Goal: Task Accomplishment & Management: Complete application form

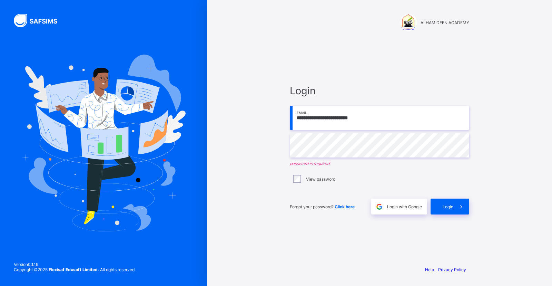
click at [373, 118] on input "**********" at bounding box center [379, 118] width 179 height 24
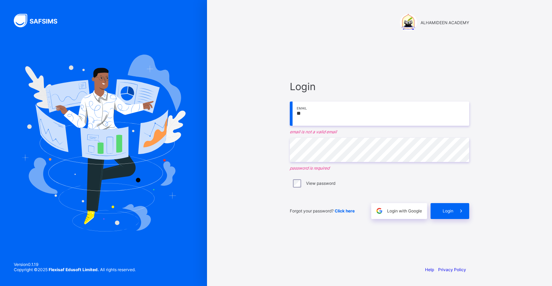
type input "*"
type input "**********"
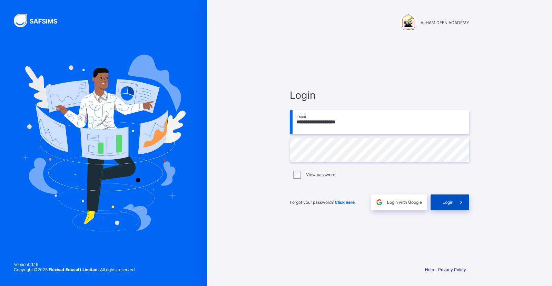
click at [455, 206] on span at bounding box center [461, 202] width 16 height 16
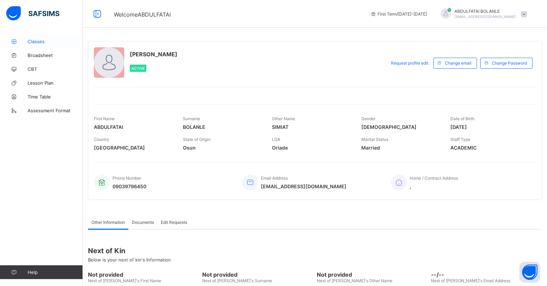
click at [46, 41] on span "Classes" at bounding box center [55, 42] width 55 height 6
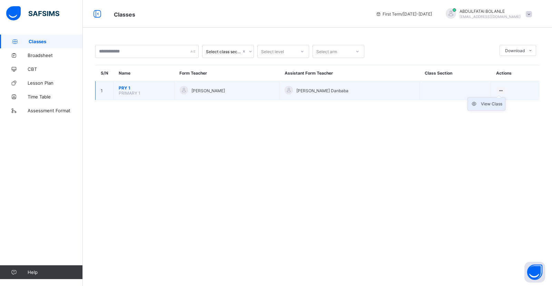
click at [498, 102] on div "View Class" at bounding box center [491, 103] width 21 height 7
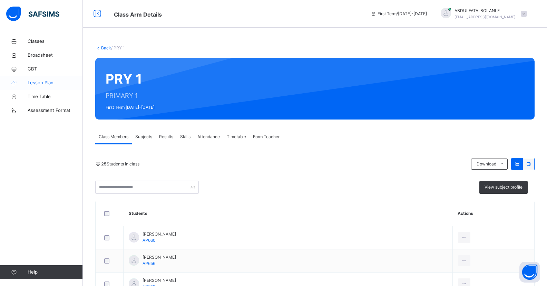
click at [48, 88] on link "Lesson Plan" at bounding box center [41, 83] width 83 height 14
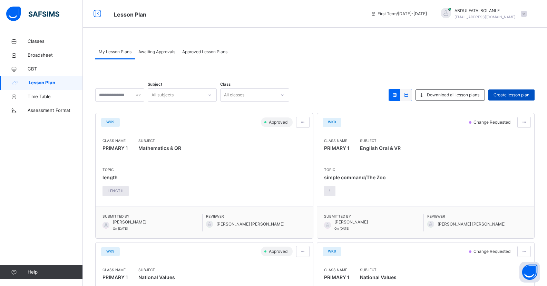
click at [520, 95] on span "Create lesson plan" at bounding box center [511, 95] width 36 height 6
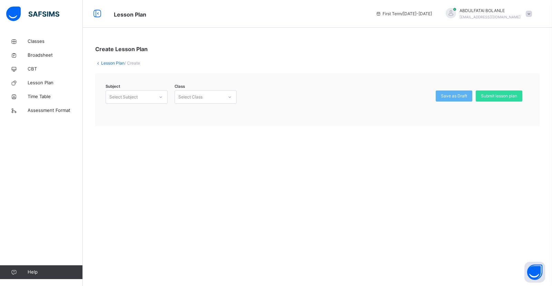
click at [162, 97] on icon at bounding box center [161, 96] width 4 height 7
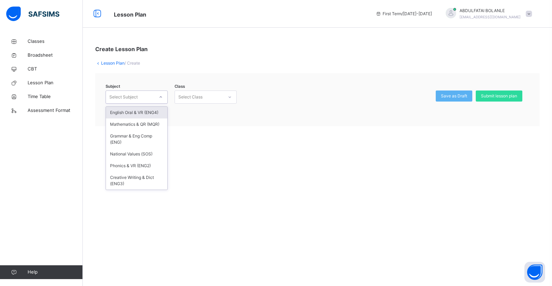
click at [161, 97] on icon at bounding box center [161, 96] width 4 height 7
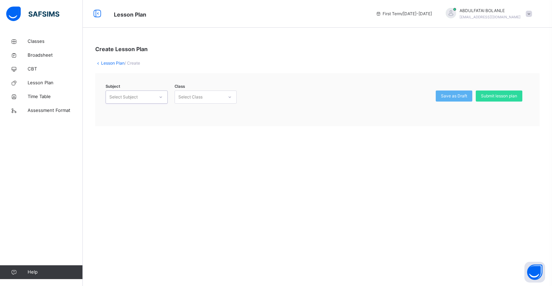
click at [160, 97] on icon at bounding box center [161, 96] width 2 height 1
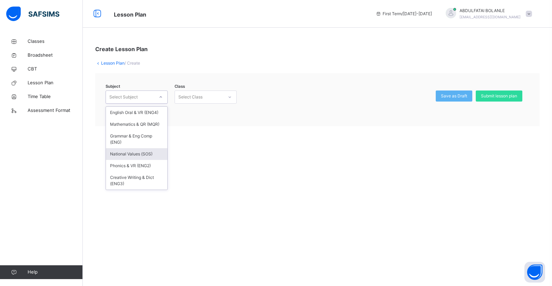
click at [139, 154] on div "National Values (SOS)" at bounding box center [136, 154] width 61 height 12
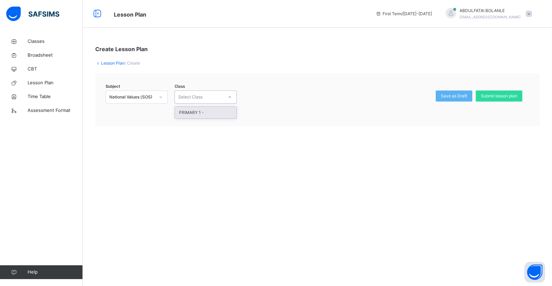
click at [226, 95] on div at bounding box center [230, 96] width 12 height 11
click at [209, 112] on div "PRIMARY 1 -" at bounding box center [205, 113] width 61 height 12
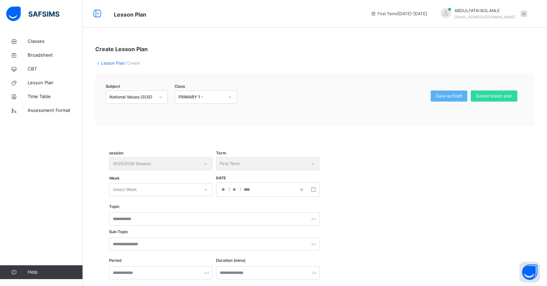
click at [140, 162] on div "session 2025/2026 Session" at bounding box center [160, 163] width 103 height 13
click at [147, 163] on div "session 2025/2026 Session" at bounding box center [160, 163] width 103 height 13
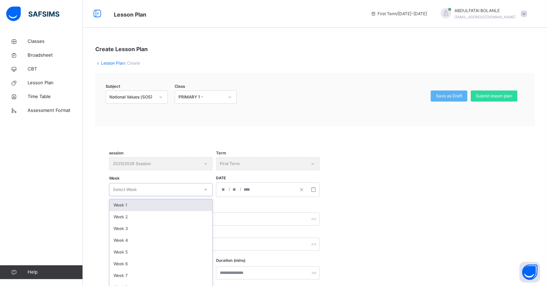
scroll to position [20, 0]
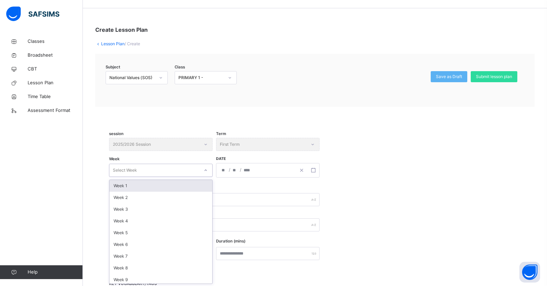
click at [131, 177] on div "option Week 1 focused, 1 of 14. 14 results available. Use Up and Down to choose…" at bounding box center [160, 170] width 103 height 13
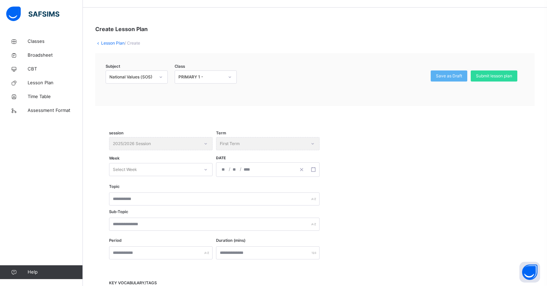
click at [206, 143] on div "session 2025/2026 Session" at bounding box center [160, 143] width 103 height 13
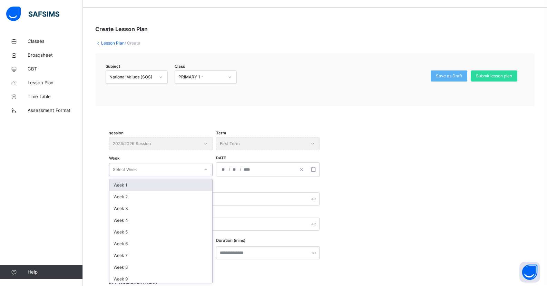
click at [206, 170] on icon at bounding box center [206, 169] width 4 height 7
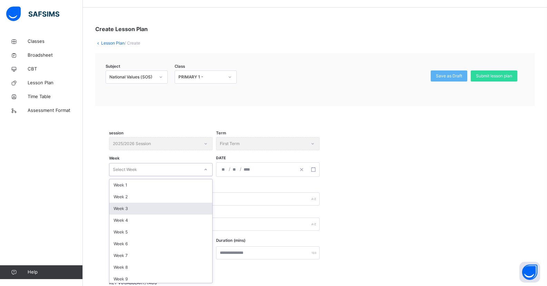
click at [198, 210] on div "Week 3" at bounding box center [160, 208] width 103 height 12
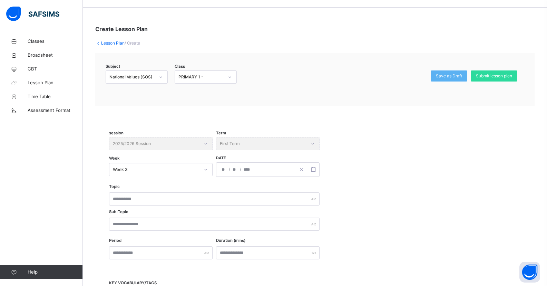
click at [312, 142] on div "Term First Term" at bounding box center [267, 143] width 103 height 13
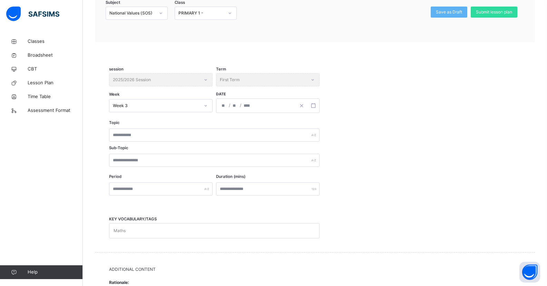
scroll to position [89, 0]
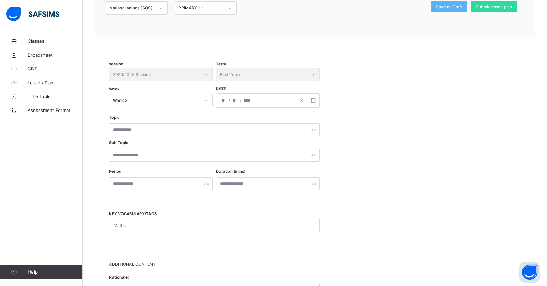
click at [224, 99] on div "/ /" at bounding box center [267, 100] width 103 height 14
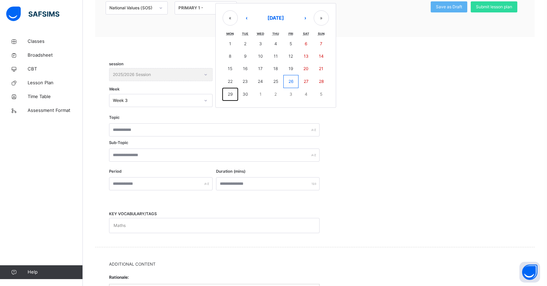
click at [231, 95] on abbr "29" at bounding box center [230, 93] width 5 height 5
type input "**********"
type input "*"
type input "**"
type input "****"
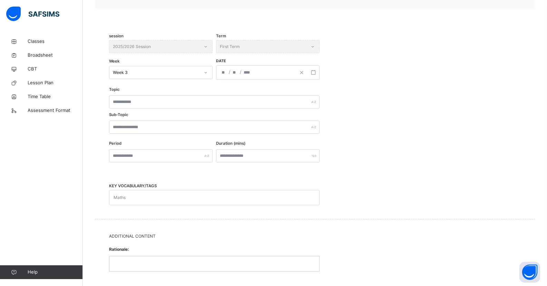
scroll to position [123, 0]
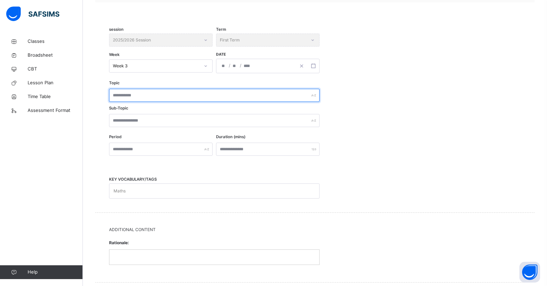
click at [117, 94] on input "text" at bounding box center [214, 95] width 210 height 13
type input "**********"
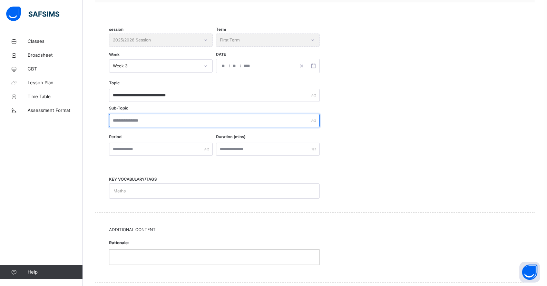
click at [115, 120] on input "text" at bounding box center [214, 120] width 210 height 13
type input "**********"
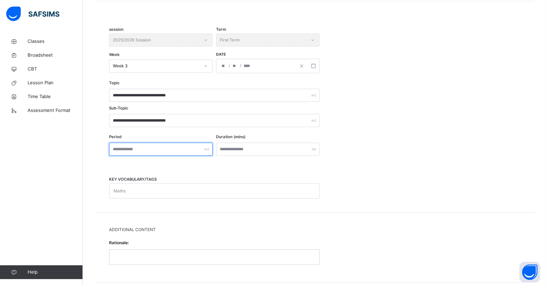
click at [119, 148] on input "text" at bounding box center [160, 148] width 103 height 13
type input "*"
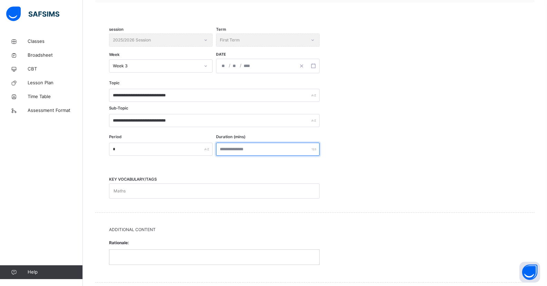
click at [241, 149] on input "number" at bounding box center [267, 148] width 103 height 13
type input "**"
click at [136, 194] on div "Maths" at bounding box center [207, 191] width 197 height 14
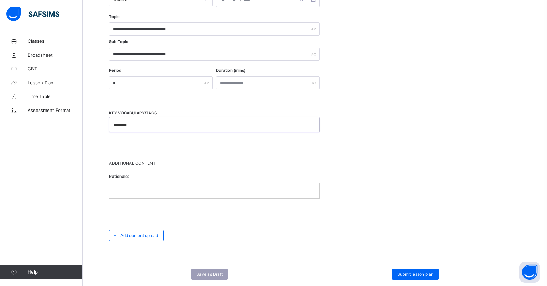
scroll to position [192, 0]
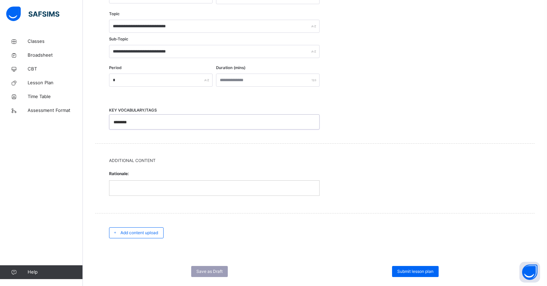
type input "********"
click at [118, 186] on p at bounding box center [214, 188] width 199 height 6
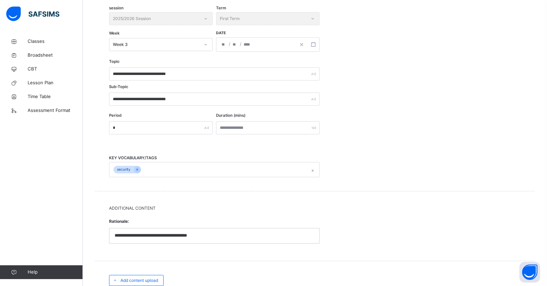
scroll to position [207, 0]
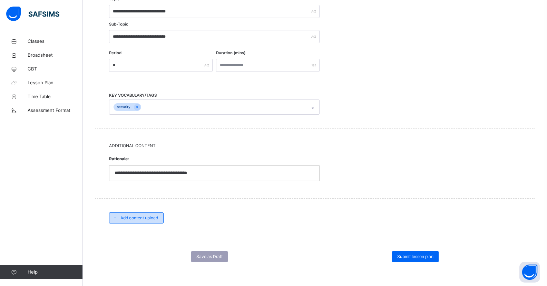
click at [145, 219] on span "Add content upload" at bounding box center [139, 218] width 38 height 6
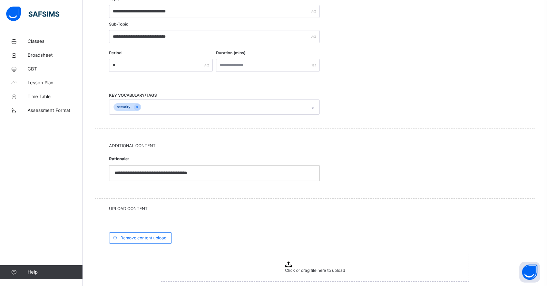
click at [290, 265] on icon at bounding box center [288, 264] width 7 height 6
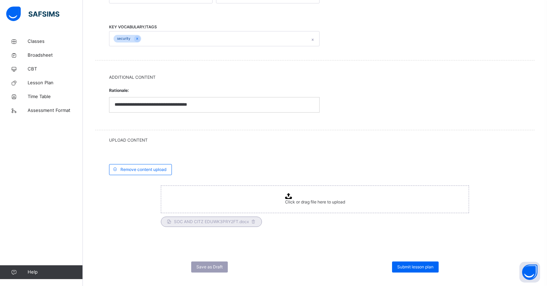
scroll to position [286, 0]
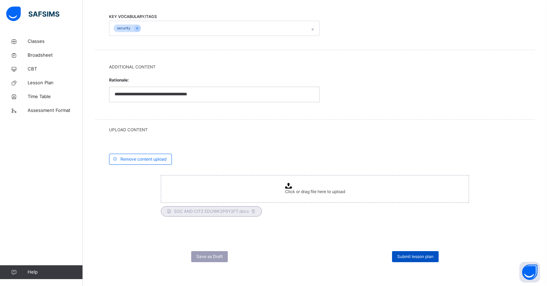
click at [415, 253] on span "Submit lesson plan" at bounding box center [415, 256] width 36 height 6
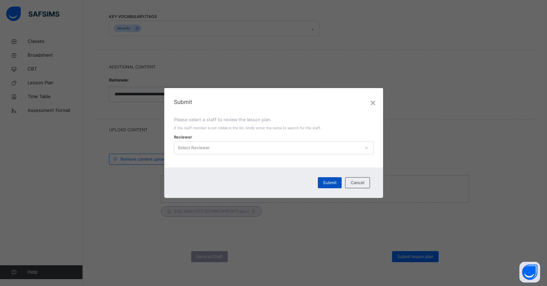
click at [333, 186] on div "Submit" at bounding box center [330, 182] width 24 height 11
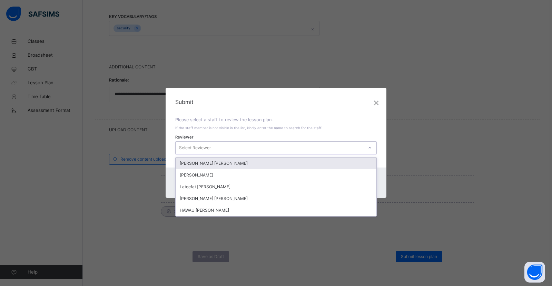
click at [230, 150] on div "Select Reviewer" at bounding box center [270, 147] width 188 height 11
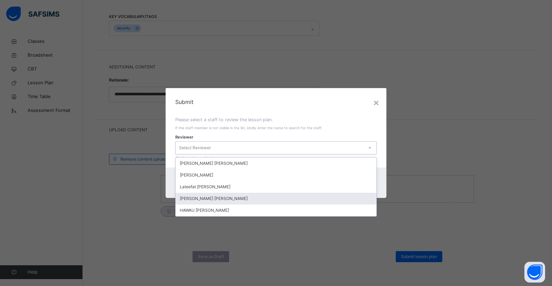
click at [223, 201] on div "[PERSON_NAME] [PERSON_NAME]" at bounding box center [276, 198] width 201 height 12
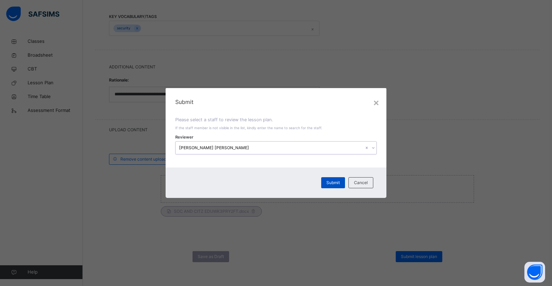
click at [341, 183] on div "Submit" at bounding box center [333, 182] width 24 height 11
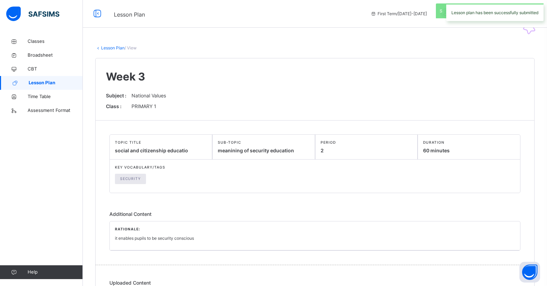
scroll to position [46, 0]
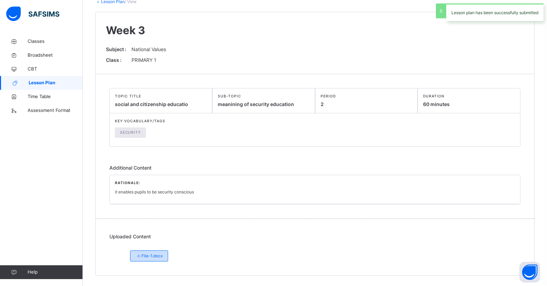
click at [161, 255] on span "File-1.docx" at bounding box center [149, 256] width 27 height 6
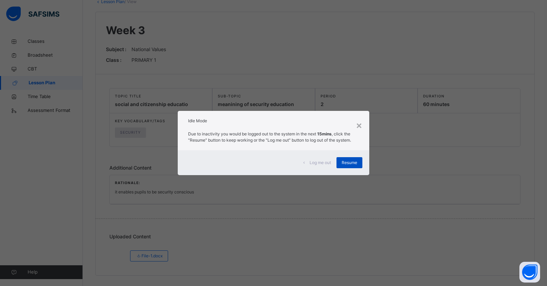
click at [345, 161] on span "Resume" at bounding box center [350, 162] width 16 height 6
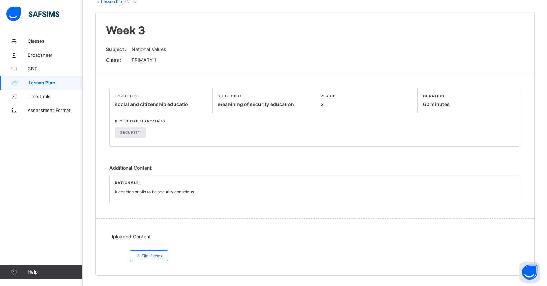
scroll to position [0, 0]
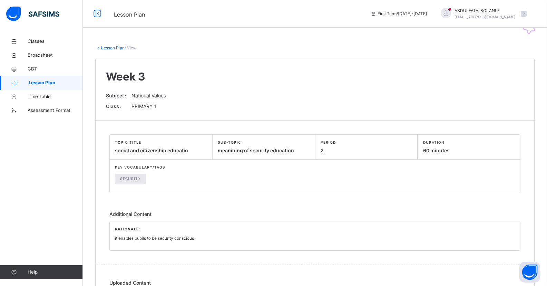
click at [58, 87] on link "Lesson Plan" at bounding box center [41, 83] width 83 height 14
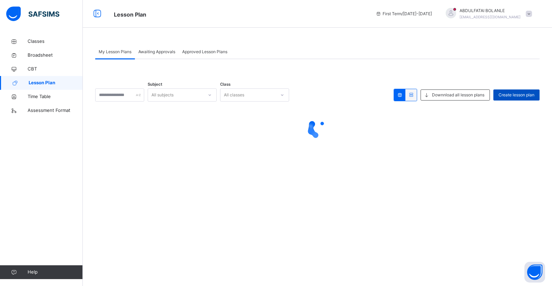
click at [521, 95] on span "Create lesson plan" at bounding box center [516, 95] width 36 height 6
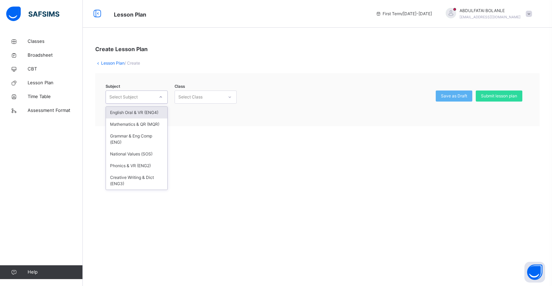
click at [160, 99] on icon at bounding box center [161, 96] width 4 height 7
click at [156, 155] on div "National Values (SOS)" at bounding box center [136, 154] width 61 height 12
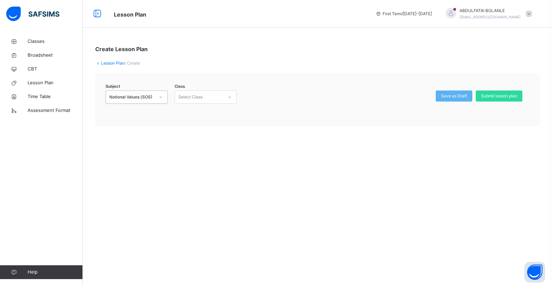
click at [228, 96] on icon at bounding box center [230, 96] width 4 height 7
click at [218, 112] on div "PRIMARY 1 -" at bounding box center [205, 113] width 61 height 12
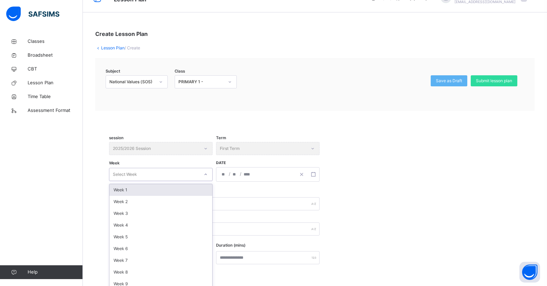
scroll to position [20, 0]
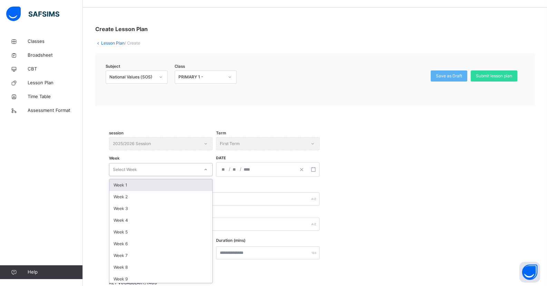
click at [206, 176] on div "option Week 1 focused, 1 of 14. 14 results available. Use Up and Down to choose…" at bounding box center [160, 169] width 103 height 13
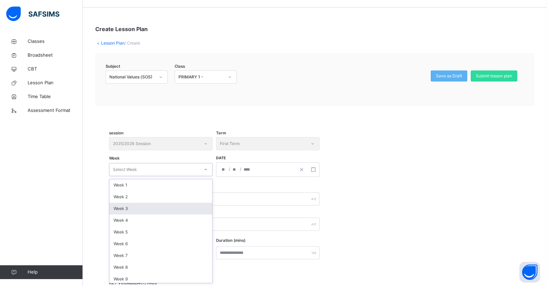
click at [134, 206] on div "Week 3" at bounding box center [160, 208] width 103 height 12
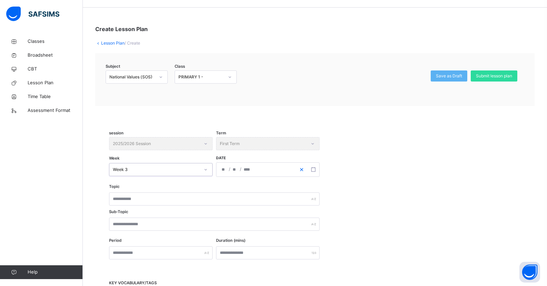
click at [298, 171] on button "button" at bounding box center [302, 169] width 12 height 14
click at [238, 169] on div "/ /" at bounding box center [255, 169] width 79 height 14
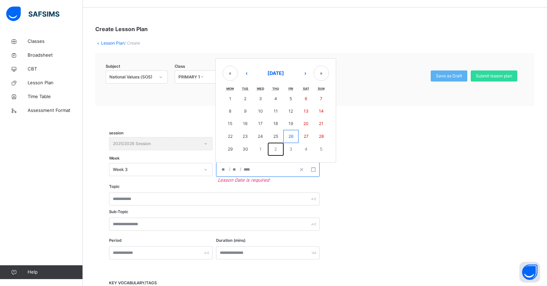
click at [276, 149] on abbr "2" at bounding box center [275, 148] width 2 height 5
type input "**********"
type input "**"
type input "*"
type input "****"
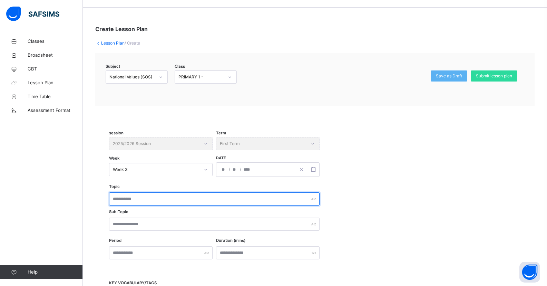
click at [133, 198] on input "text" at bounding box center [214, 198] width 210 height 13
type input "******"
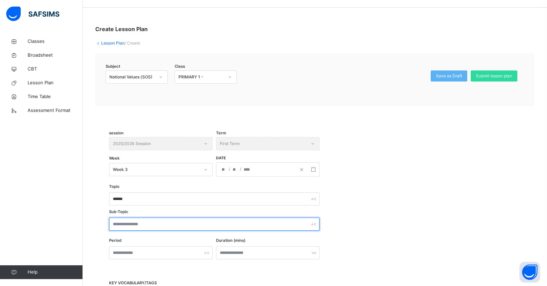
click at [118, 222] on input "text" at bounding box center [214, 223] width 210 height 13
click at [115, 223] on input "**********" at bounding box center [214, 223] width 210 height 13
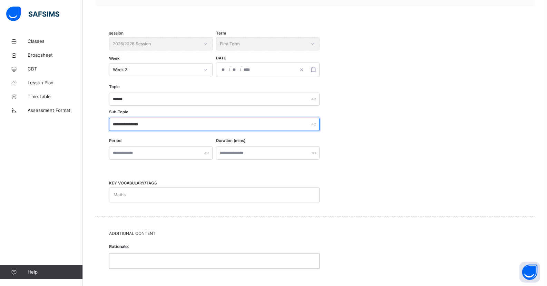
scroll to position [123, 0]
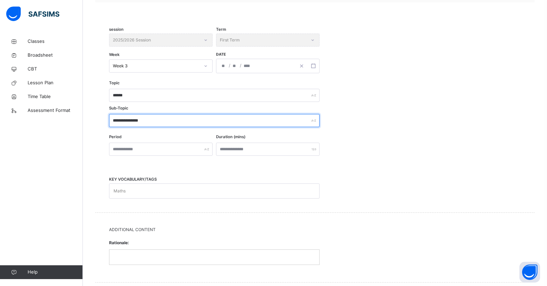
type input "**********"
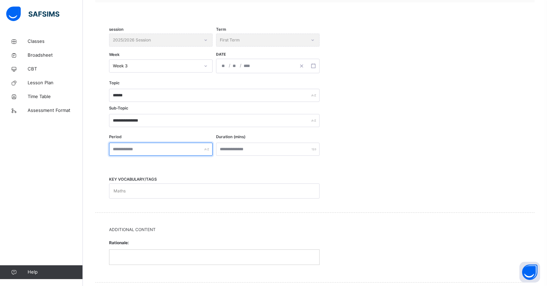
click at [141, 147] on input "text" at bounding box center [160, 148] width 103 height 13
type input "*"
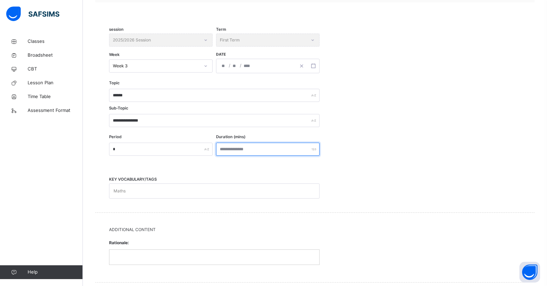
click at [238, 148] on input "number" at bounding box center [267, 148] width 103 height 13
type input "**"
click at [159, 191] on div "Maths" at bounding box center [207, 191] width 197 height 14
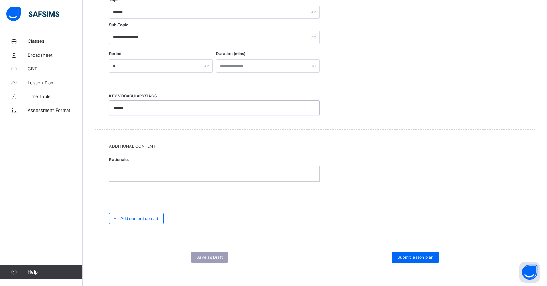
scroll to position [207, 0]
type input "******"
click at [133, 176] on div at bounding box center [214, 173] width 210 height 14
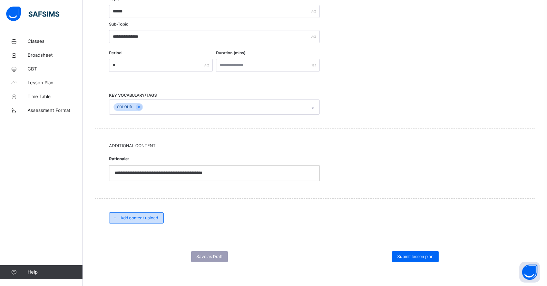
click at [148, 215] on span "Add content upload" at bounding box center [139, 218] width 38 height 6
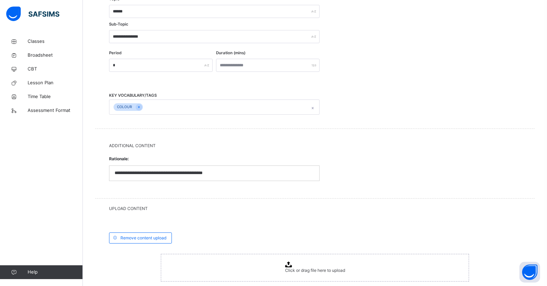
click at [290, 268] on span "Click or drag file here to upload" at bounding box center [315, 269] width 60 height 5
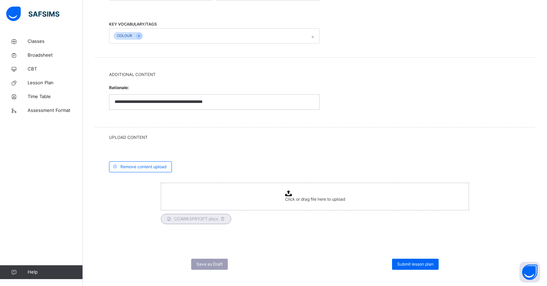
scroll to position [286, 0]
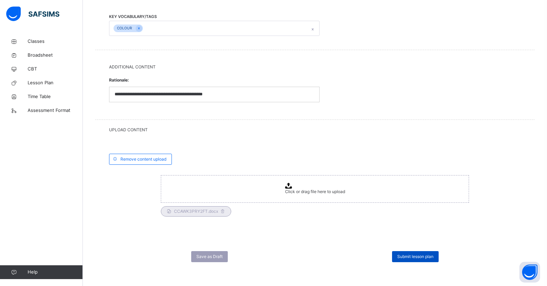
click at [410, 256] on span "Submit lesson plan" at bounding box center [415, 256] width 36 height 6
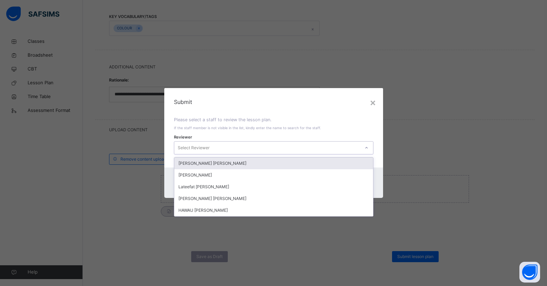
click at [192, 144] on div "Select Reviewer" at bounding box center [194, 147] width 32 height 13
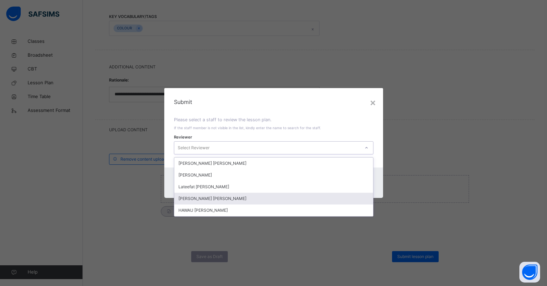
click at [209, 199] on div "[PERSON_NAME] [PERSON_NAME]" at bounding box center [273, 198] width 199 height 12
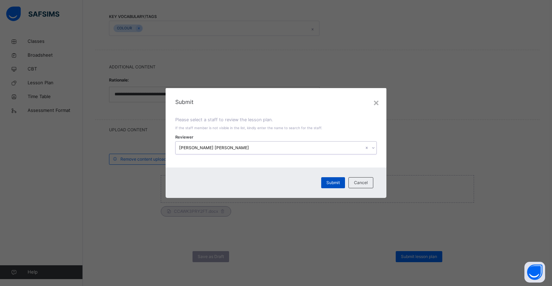
click at [336, 186] on span "Submit" at bounding box center [332, 182] width 13 height 6
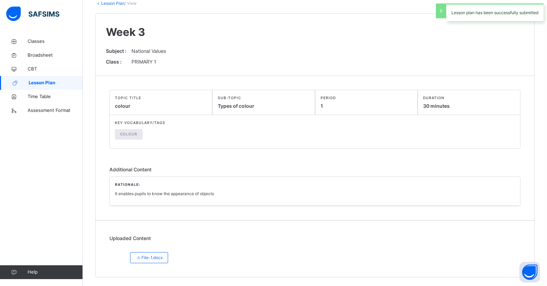
scroll to position [46, 0]
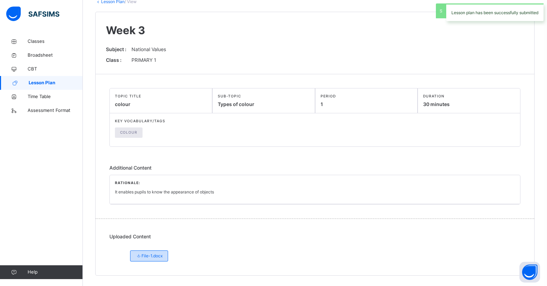
click at [134, 255] on div "File-1.docx" at bounding box center [149, 255] width 38 height 11
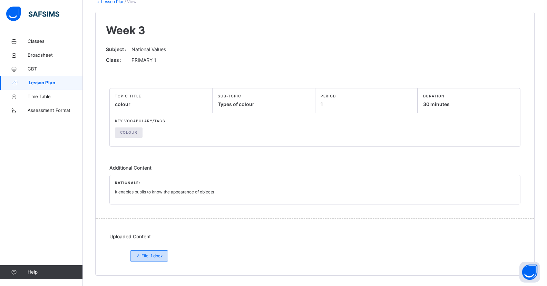
click at [151, 258] on span "File-1.docx" at bounding box center [149, 256] width 27 height 6
click at [136, 256] on icon at bounding box center [139, 256] width 6 height 6
click at [137, 254] on icon at bounding box center [139, 256] width 6 height 6
click at [136, 255] on icon at bounding box center [139, 256] width 6 height 6
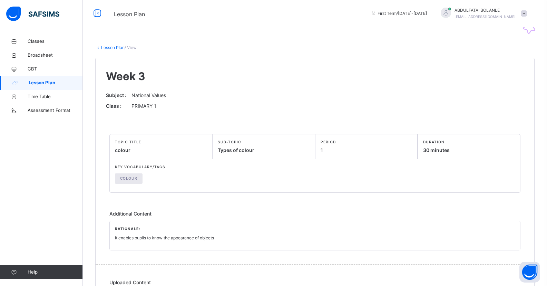
scroll to position [0, 0]
click at [130, 49] on span "/ View" at bounding box center [131, 47] width 12 height 5
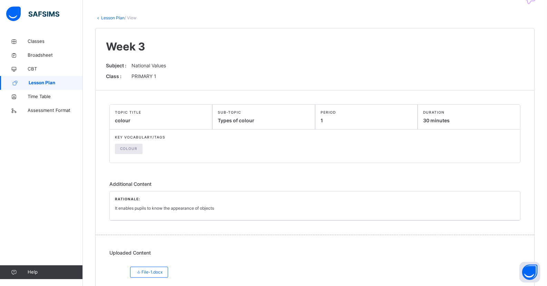
scroll to position [46, 0]
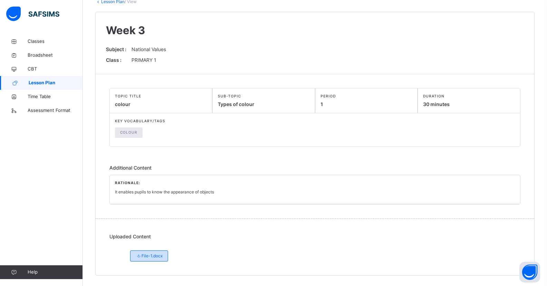
click at [135, 256] on div "File-1.docx" at bounding box center [149, 255] width 38 height 11
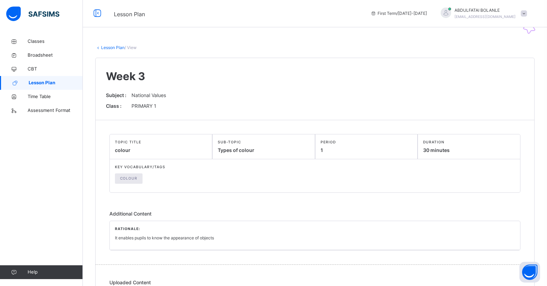
scroll to position [0, 0]
click at [123, 47] on link "Lesson Plan" at bounding box center [112, 47] width 23 height 5
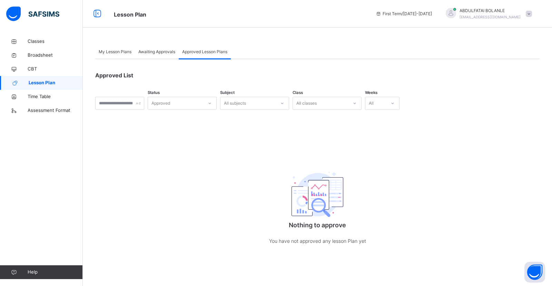
click at [157, 52] on span "Awaiting Approvals" at bounding box center [156, 52] width 37 height 6
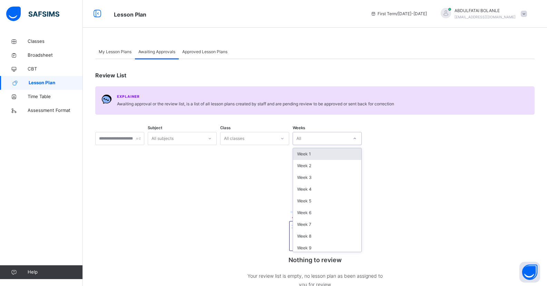
click at [357, 137] on icon at bounding box center [355, 138] width 4 height 7
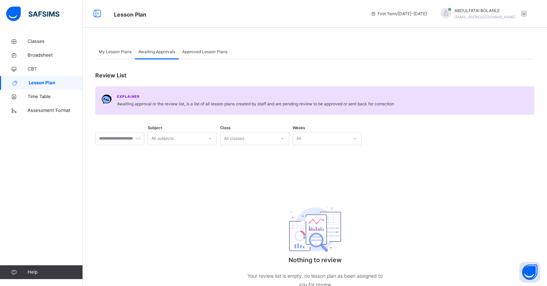
click at [52, 82] on span "Lesson Plan" at bounding box center [56, 82] width 54 height 7
click at [120, 56] on div "My Lesson Plans" at bounding box center [115, 52] width 40 height 14
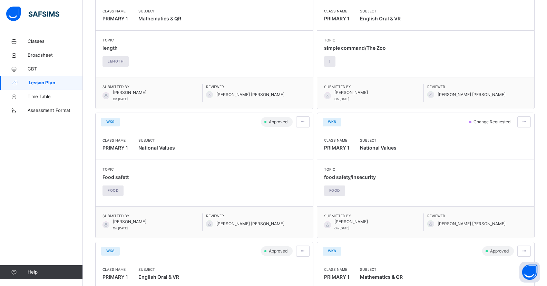
scroll to position [172, 0]
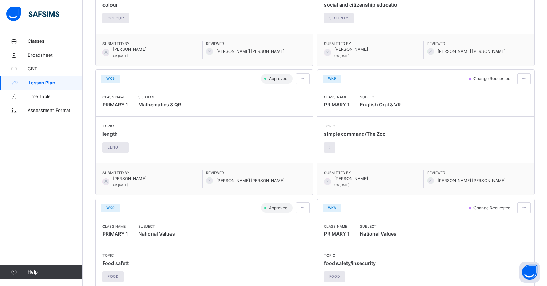
click at [66, 82] on span "Lesson Plan" at bounding box center [56, 82] width 54 height 7
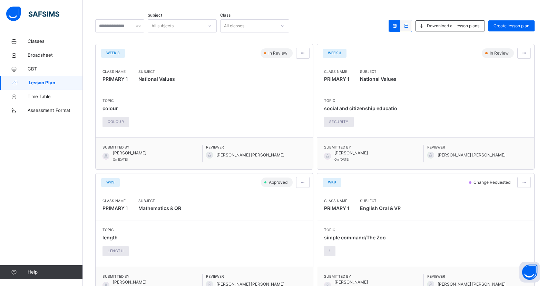
scroll to position [0, 0]
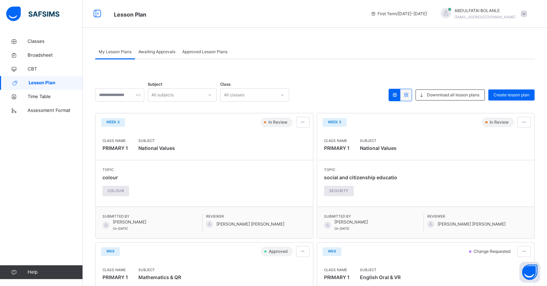
click at [72, 86] on span "Lesson Plan" at bounding box center [56, 82] width 54 height 7
click at [207, 53] on span "Approved Lesson Plans" at bounding box center [204, 52] width 45 height 6
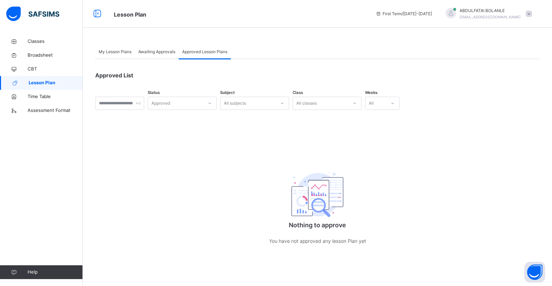
click at [166, 57] on div "Awaiting Approvals" at bounding box center [157, 52] width 44 height 14
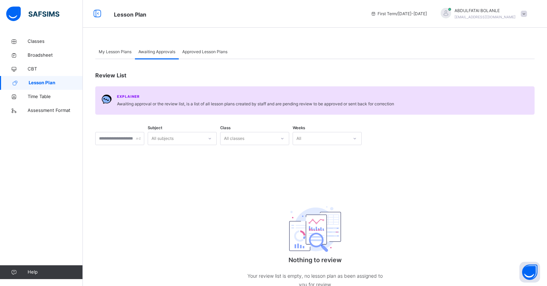
click at [50, 81] on span "Lesson Plan" at bounding box center [56, 82] width 54 height 7
click at [66, 40] on span "Classes" at bounding box center [55, 41] width 55 height 7
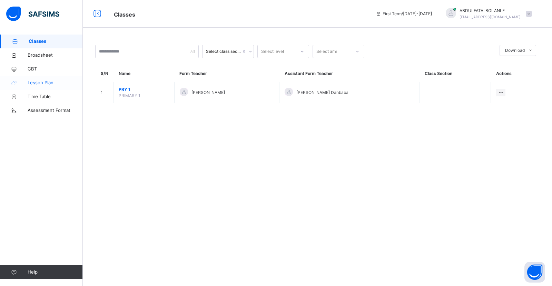
click at [45, 85] on span "Lesson Plan" at bounding box center [55, 82] width 55 height 7
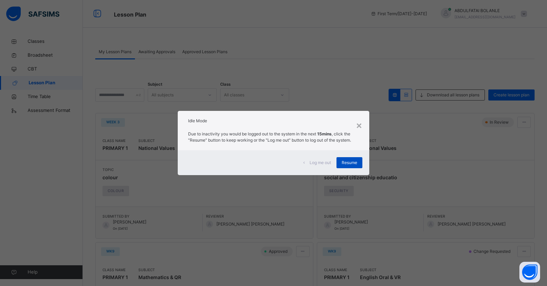
click at [344, 162] on span "Resume" at bounding box center [350, 162] width 16 height 6
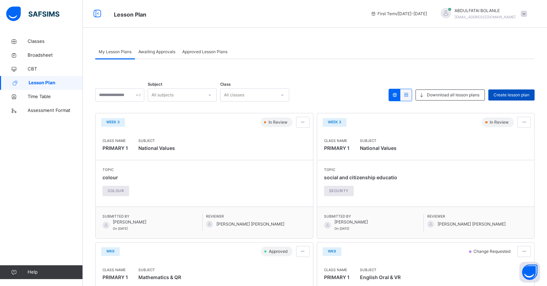
click at [500, 95] on span "Create lesson plan" at bounding box center [511, 95] width 36 height 6
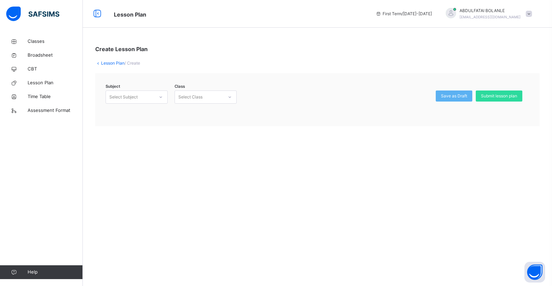
click at [157, 96] on div at bounding box center [161, 96] width 12 height 11
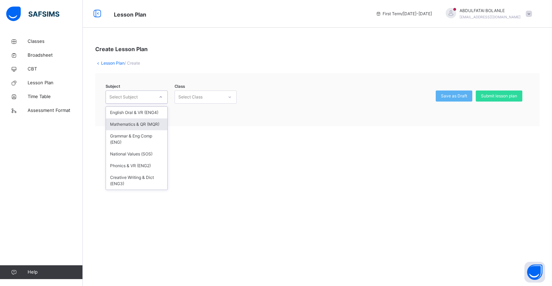
drag, startPoint x: 153, startPoint y: 126, endPoint x: 216, endPoint y: 106, distance: 66.2
click at [156, 124] on div "Mathematics & QR (MQR)" at bounding box center [136, 124] width 61 height 12
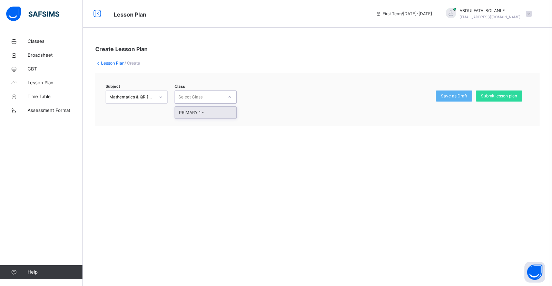
click at [228, 97] on icon at bounding box center [230, 96] width 4 height 7
click at [214, 115] on div "PRIMARY 1 -" at bounding box center [205, 113] width 61 height 12
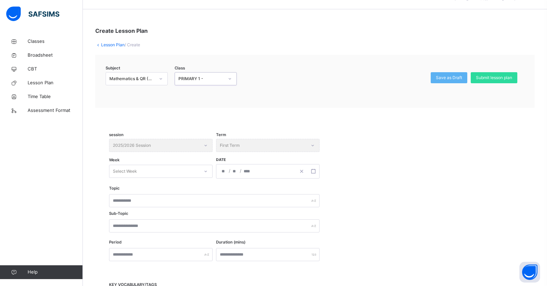
scroll to position [69, 0]
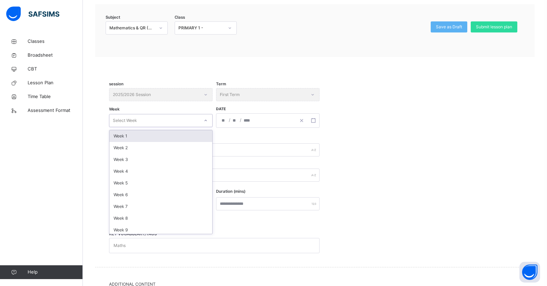
click at [205, 121] on icon at bounding box center [206, 120] width 4 height 7
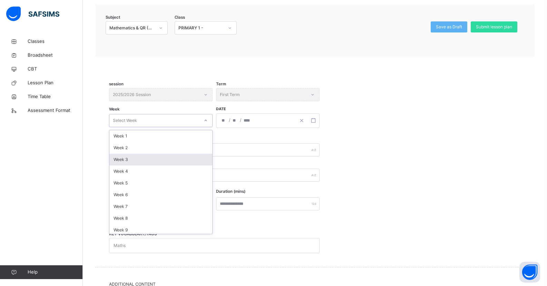
click at [145, 160] on div "Week 3" at bounding box center [160, 160] width 103 height 12
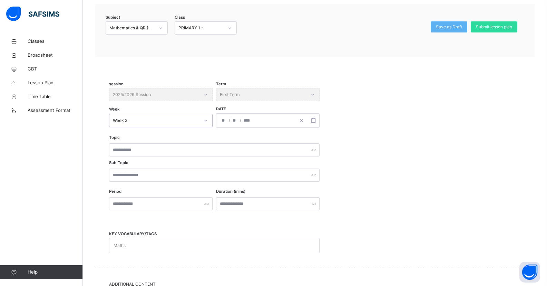
click at [266, 126] on div "/ /" at bounding box center [255, 120] width 79 height 14
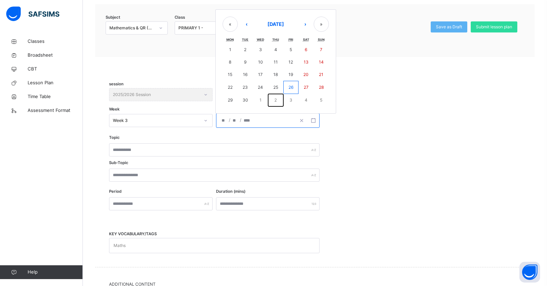
click at [271, 100] on button "2" at bounding box center [275, 100] width 15 height 12
type input "**********"
type input "**"
type input "*"
type input "****"
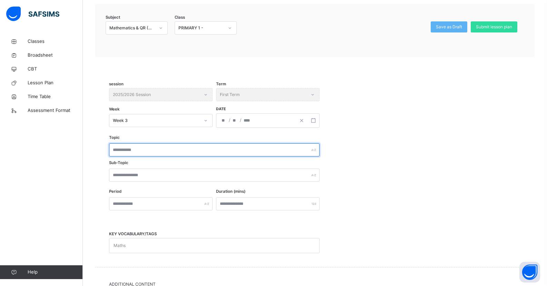
click at [142, 153] on input "text" at bounding box center [214, 149] width 210 height 13
type input "**********"
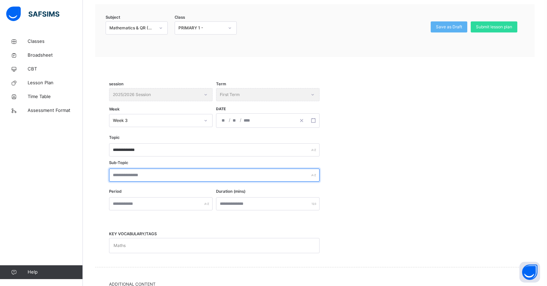
click at [116, 172] on input "text" at bounding box center [214, 174] width 210 height 13
type input "**********"
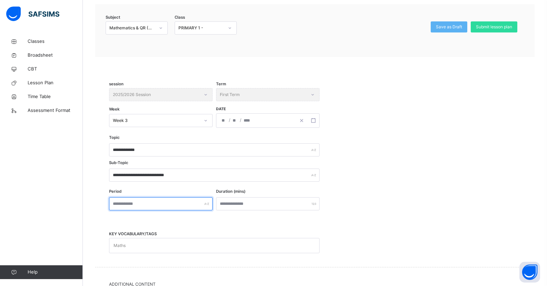
click at [122, 201] on input "text" at bounding box center [160, 203] width 103 height 13
type input "*"
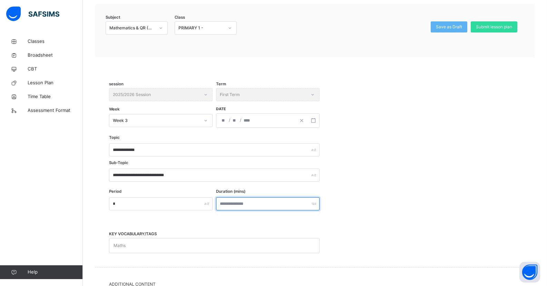
click at [238, 207] on input "number" at bounding box center [267, 203] width 103 height 13
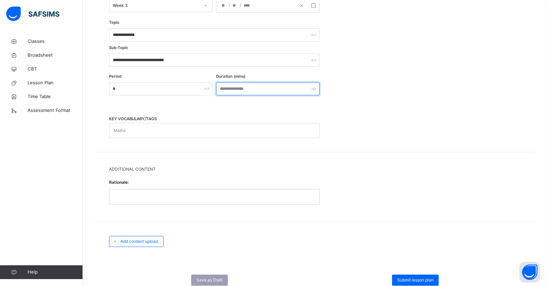
scroll to position [207, 0]
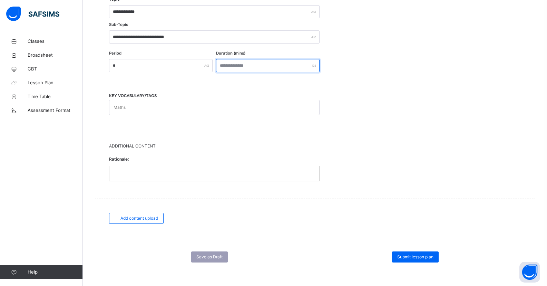
type input "**"
click at [120, 104] on div "Maths" at bounding box center [119, 107] width 12 height 13
type input "*******"
click at [119, 177] on div at bounding box center [214, 173] width 210 height 14
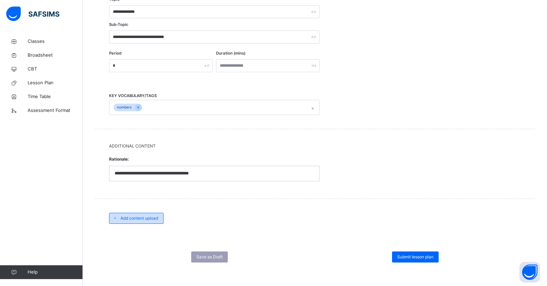
drag, startPoint x: 153, startPoint y: 216, endPoint x: 156, endPoint y: 212, distance: 5.0
click at [156, 213] on div "Add content upload" at bounding box center [136, 218] width 55 height 11
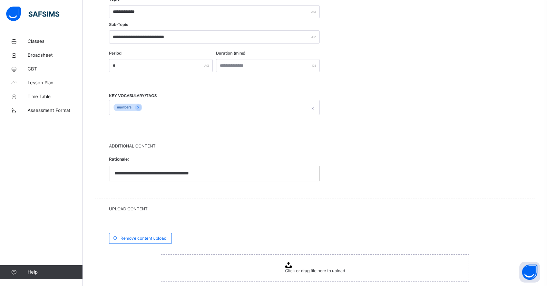
click at [291, 261] on icon at bounding box center [288, 264] width 7 height 6
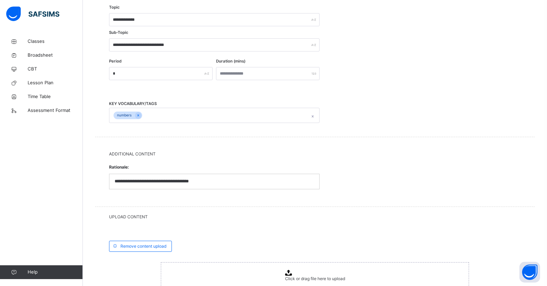
scroll to position [286, 0]
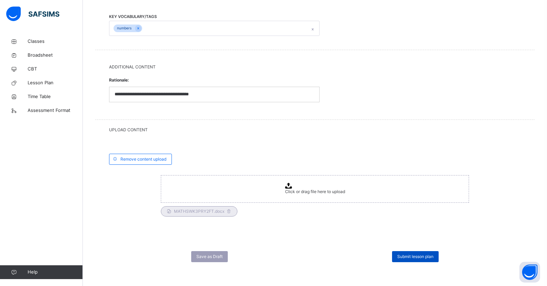
click at [428, 258] on span "Submit lesson plan" at bounding box center [415, 256] width 36 height 6
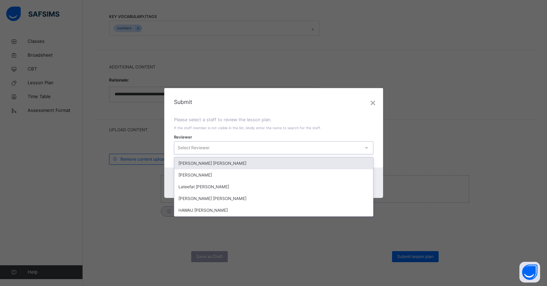
click at [367, 145] on div at bounding box center [366, 147] width 12 height 11
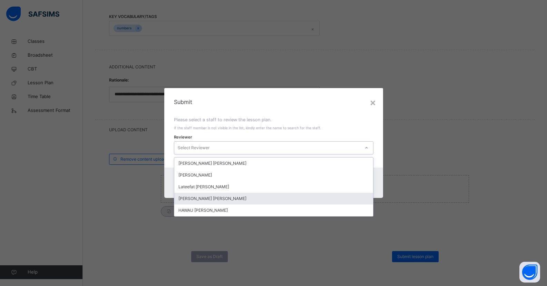
click at [226, 199] on div "[PERSON_NAME] [PERSON_NAME]" at bounding box center [273, 198] width 199 height 12
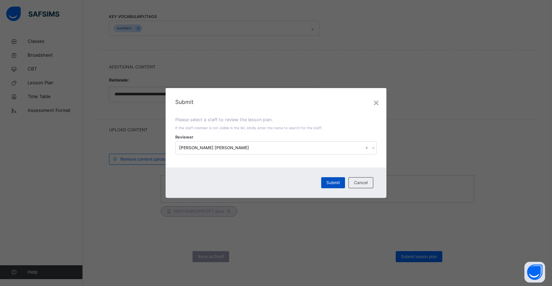
click at [339, 180] on span "Submit" at bounding box center [332, 182] width 13 height 6
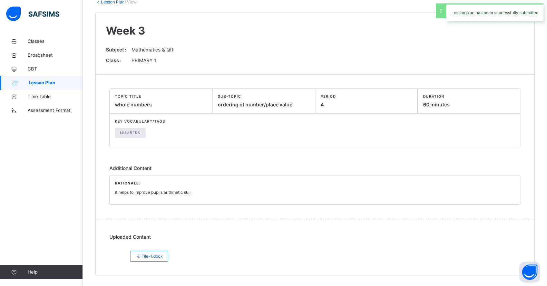
scroll to position [46, 0]
click at [156, 256] on span "File-1.docx" at bounding box center [149, 256] width 27 height 6
click at [156, 255] on span "File-1.docx" at bounding box center [149, 256] width 27 height 6
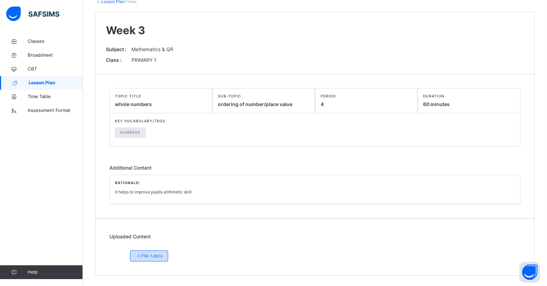
click at [135, 256] on div "File-1.docx" at bounding box center [149, 255] width 38 height 11
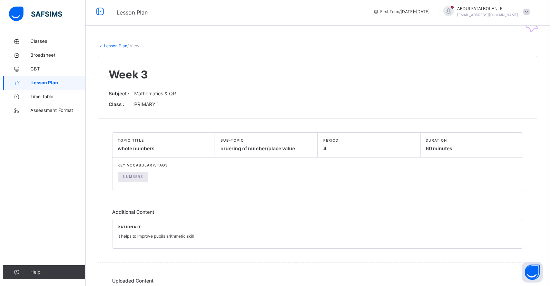
scroll to position [0, 0]
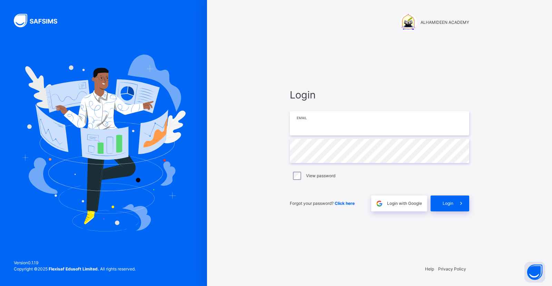
type input "**********"
